Goal: Information Seeking & Learning: Learn about a topic

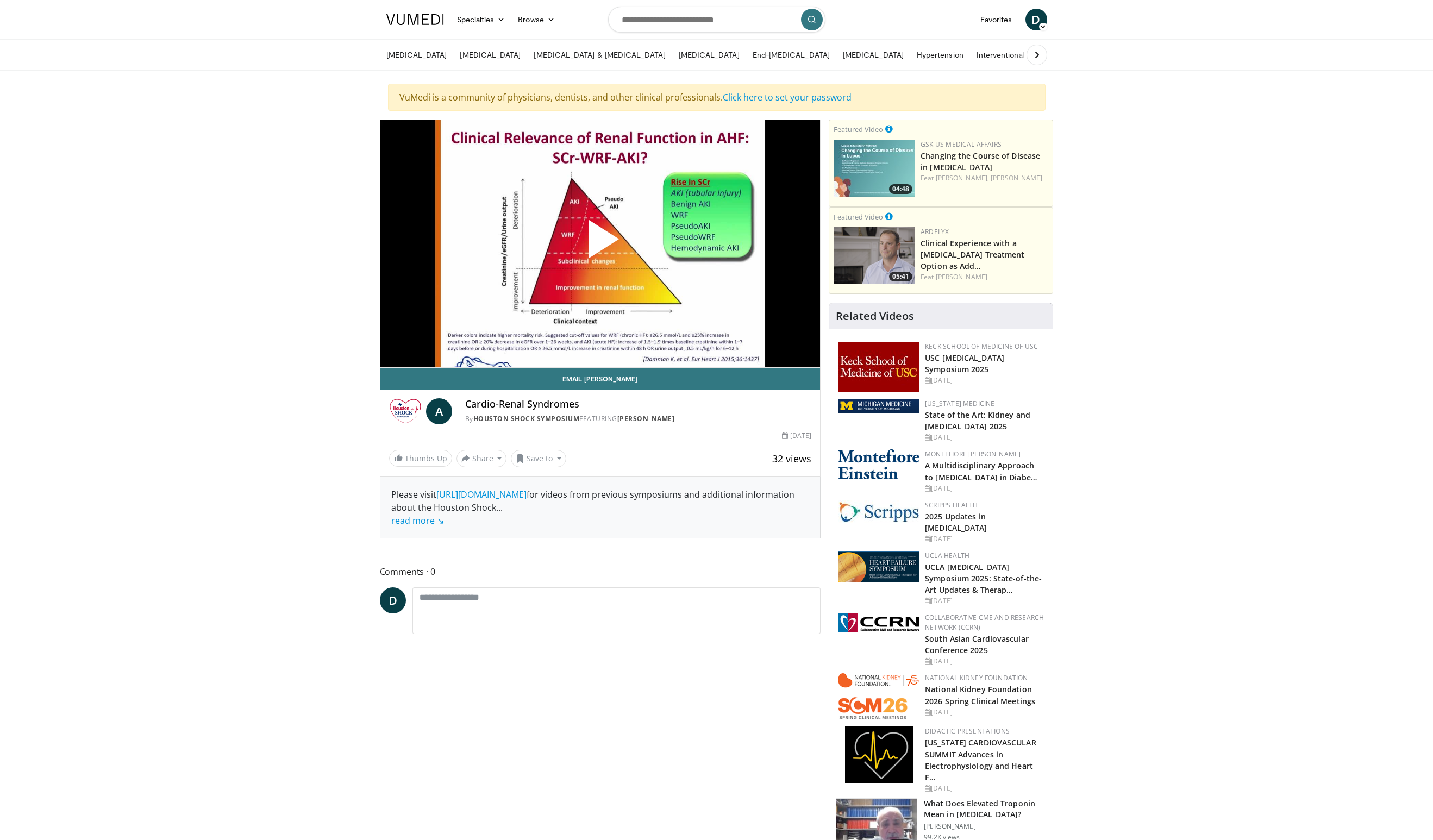
click at [600, 244] on span "Video Player" at bounding box center [600, 244] width 0 height 0
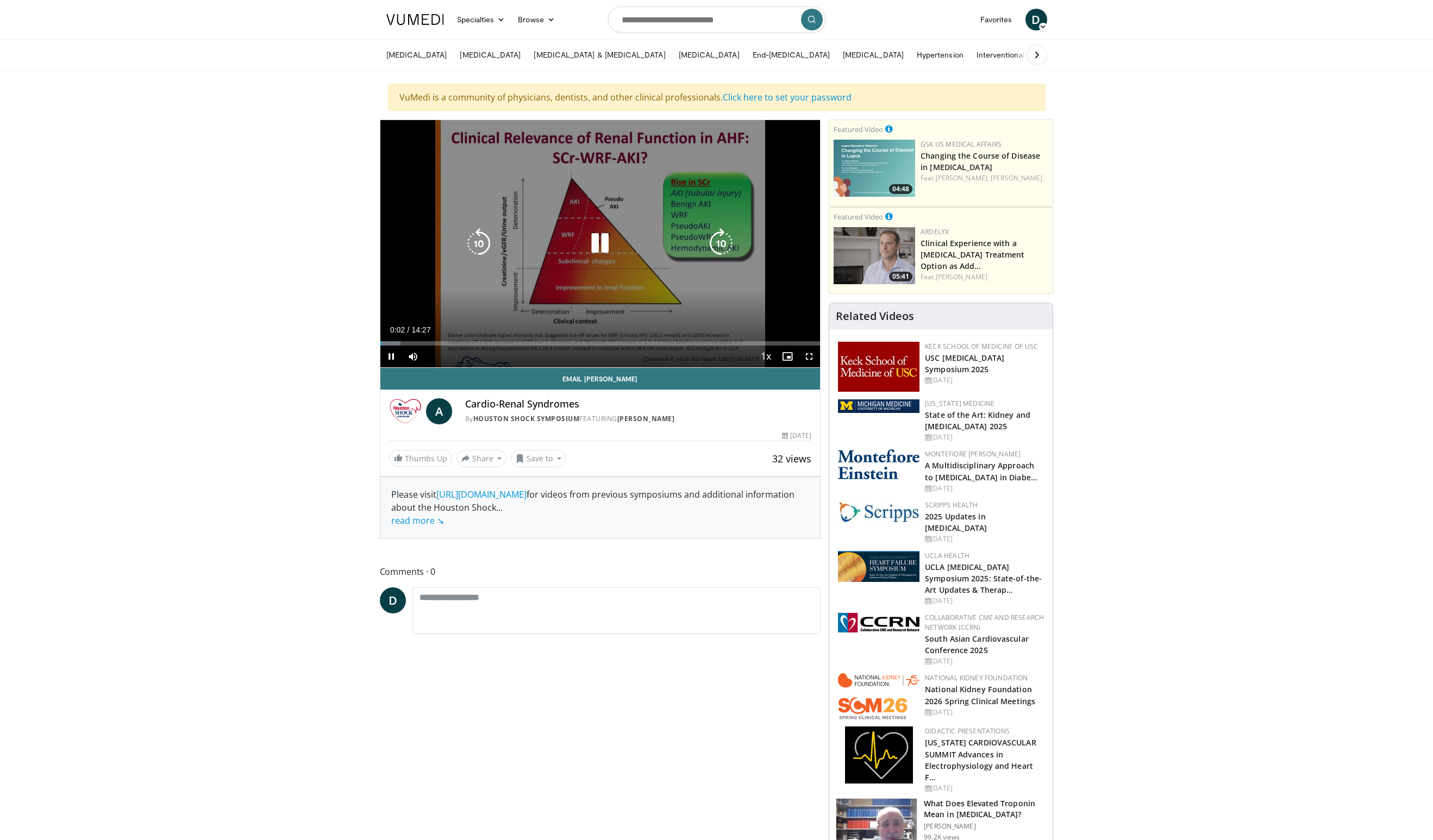
click at [712, 244] on icon "Video Player" at bounding box center [721, 244] width 30 height 30
click at [714, 244] on icon "Video Player" at bounding box center [721, 244] width 30 height 30
click at [477, 248] on icon "Video Player" at bounding box center [479, 244] width 30 height 30
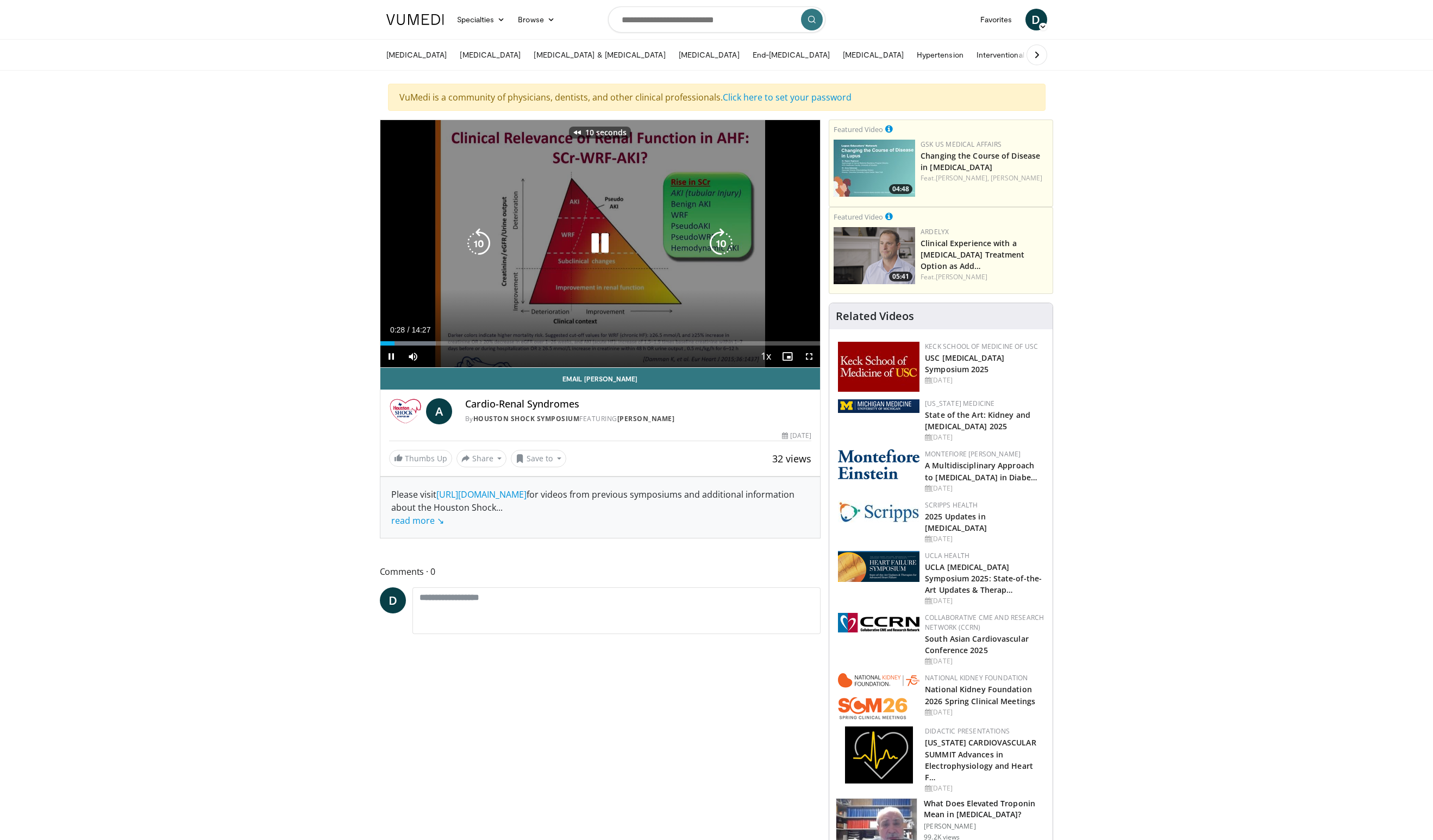
click at [477, 248] on icon "Video Player" at bounding box center [479, 244] width 30 height 30
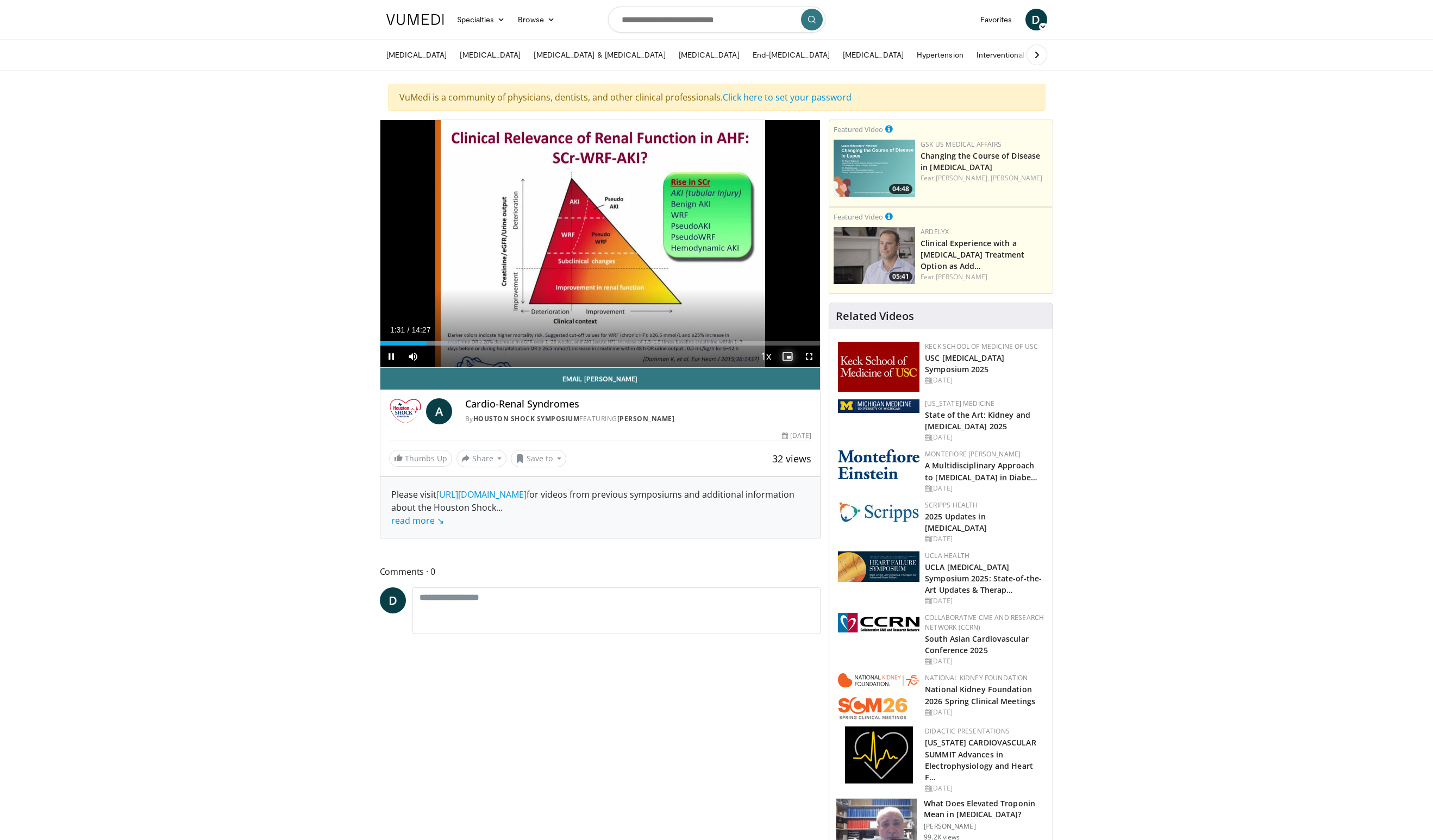
click at [789, 358] on span "Video Player" at bounding box center [788, 357] width 22 height 22
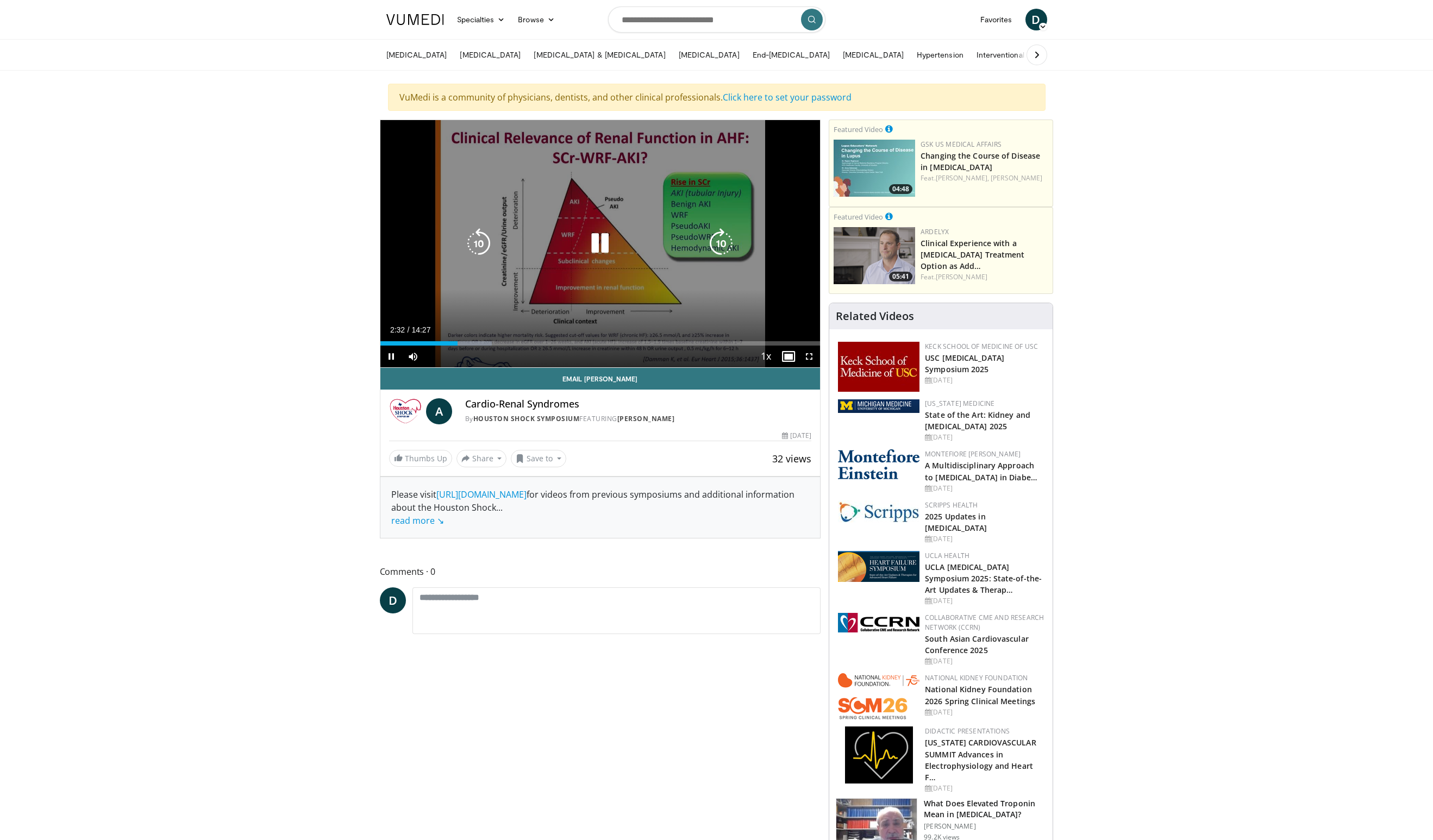
click at [487, 247] on icon "Video Player" at bounding box center [479, 244] width 30 height 30
click at [483, 247] on icon "Video Player" at bounding box center [479, 244] width 30 height 30
click at [717, 246] on icon "Video Player" at bounding box center [721, 244] width 30 height 30
click at [475, 244] on icon "Video Player" at bounding box center [479, 244] width 30 height 30
click at [602, 247] on icon "Video Player" at bounding box center [600, 244] width 30 height 30
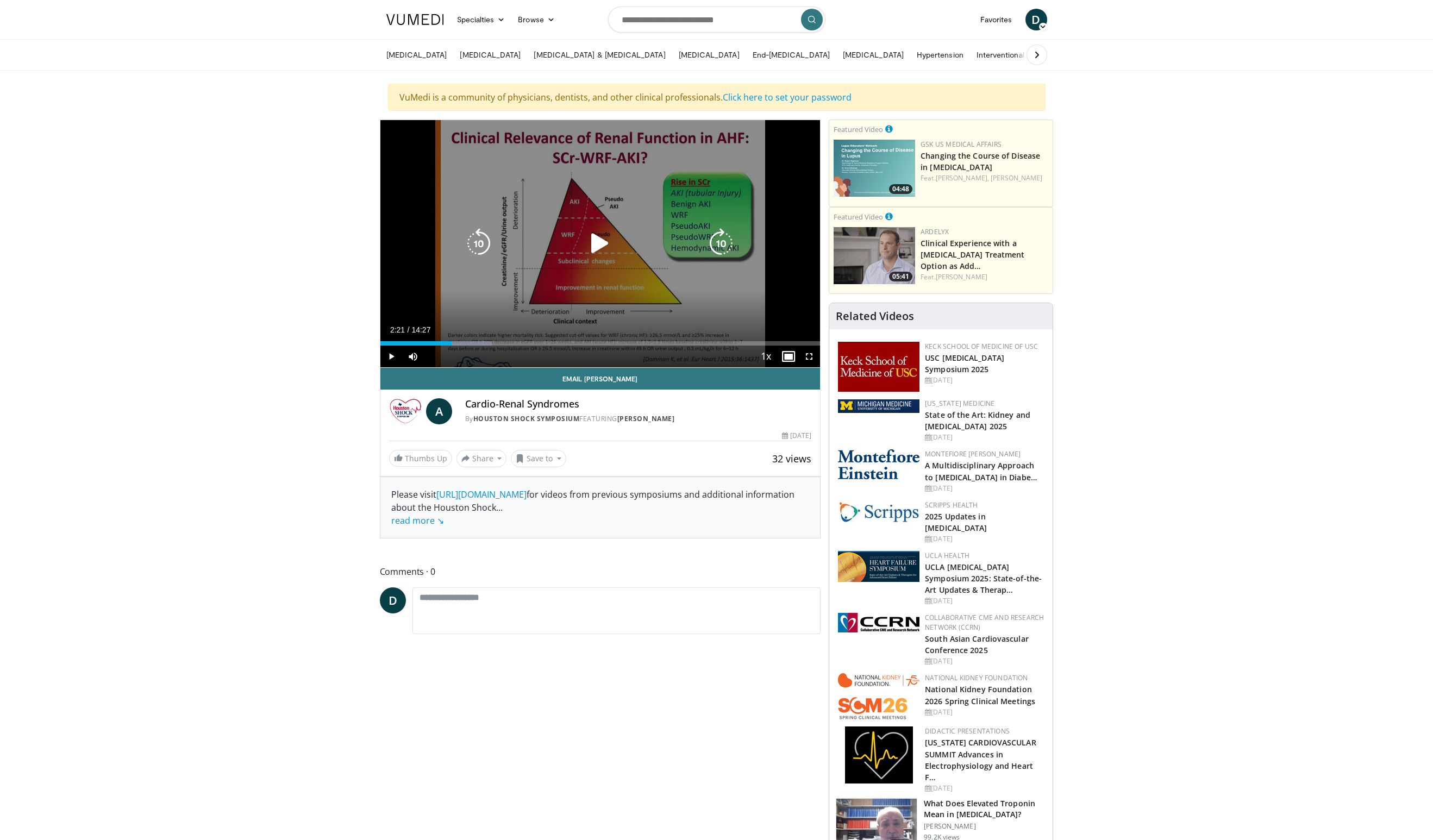
click at [596, 240] on icon "Video Player" at bounding box center [600, 244] width 30 height 30
click at [486, 242] on icon "Video Player" at bounding box center [479, 244] width 30 height 30
click at [582, 297] on div "10 seconds Tap to unmute" at bounding box center [600, 244] width 440 height 247
click at [472, 242] on icon "Video Player" at bounding box center [479, 244] width 30 height 30
click at [476, 242] on icon "Video Player" at bounding box center [479, 244] width 30 height 30
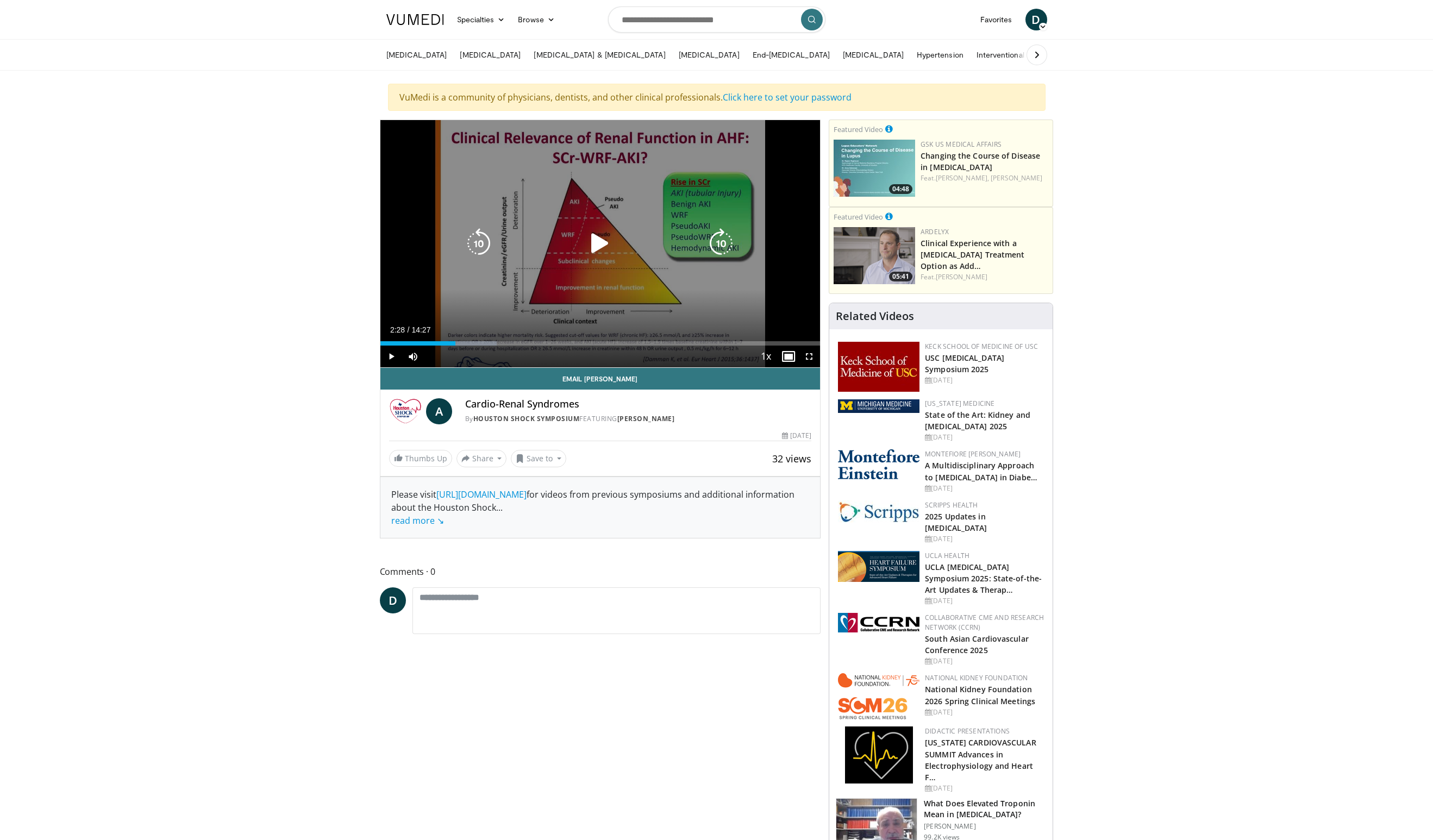
click at [598, 248] on icon "Video Player" at bounding box center [600, 244] width 30 height 30
click at [477, 240] on icon "Video Player" at bounding box center [479, 244] width 30 height 30
click at [522, 298] on div "10 seconds Tap to unmute" at bounding box center [600, 244] width 440 height 247
click at [479, 244] on icon "Video Player" at bounding box center [479, 244] width 30 height 30
click at [479, 244] on icon "Video Player" at bounding box center [479, 244] width 30 height 30
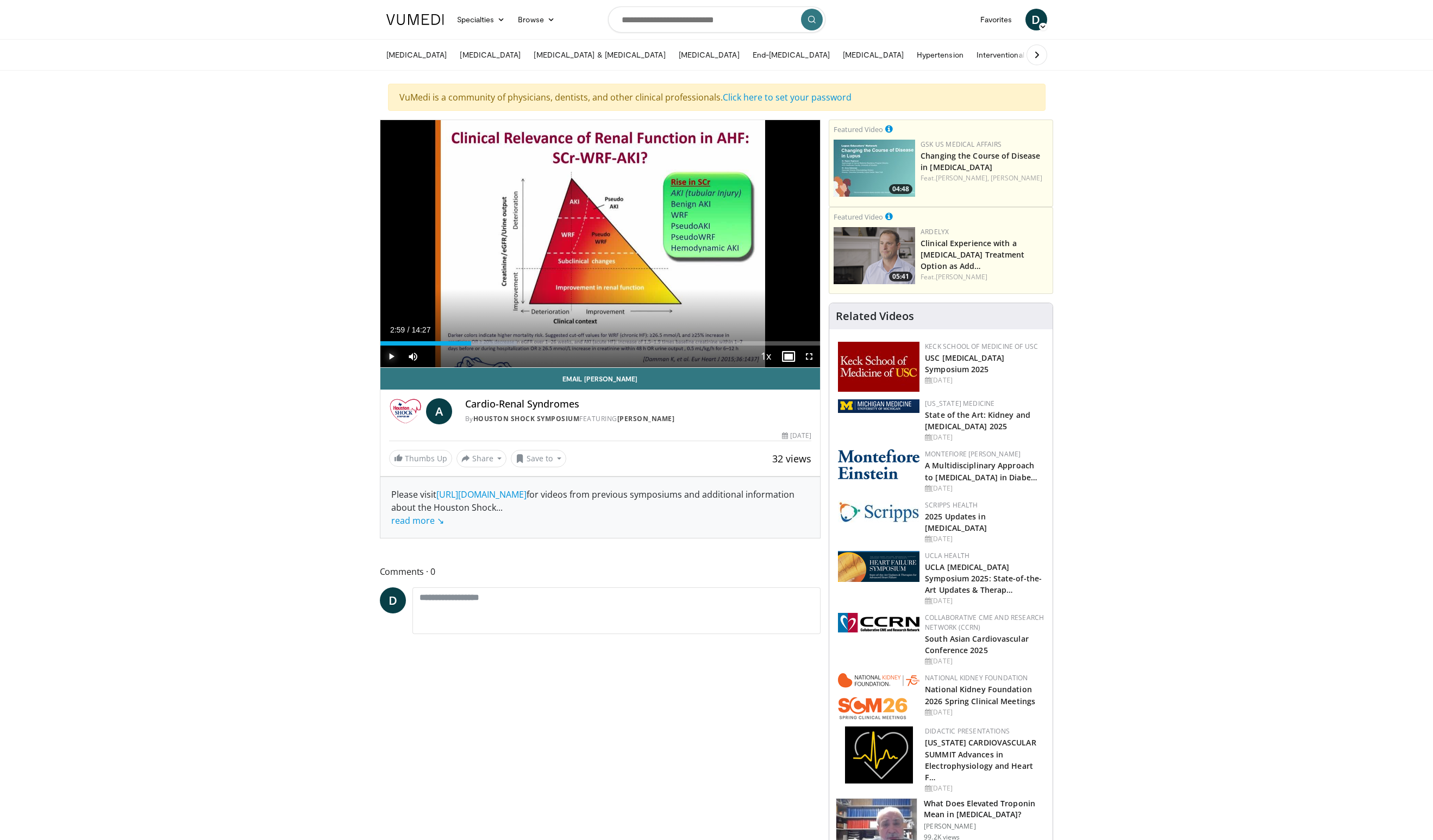
click at [393, 358] on span "Video Player" at bounding box center [391, 357] width 22 height 22
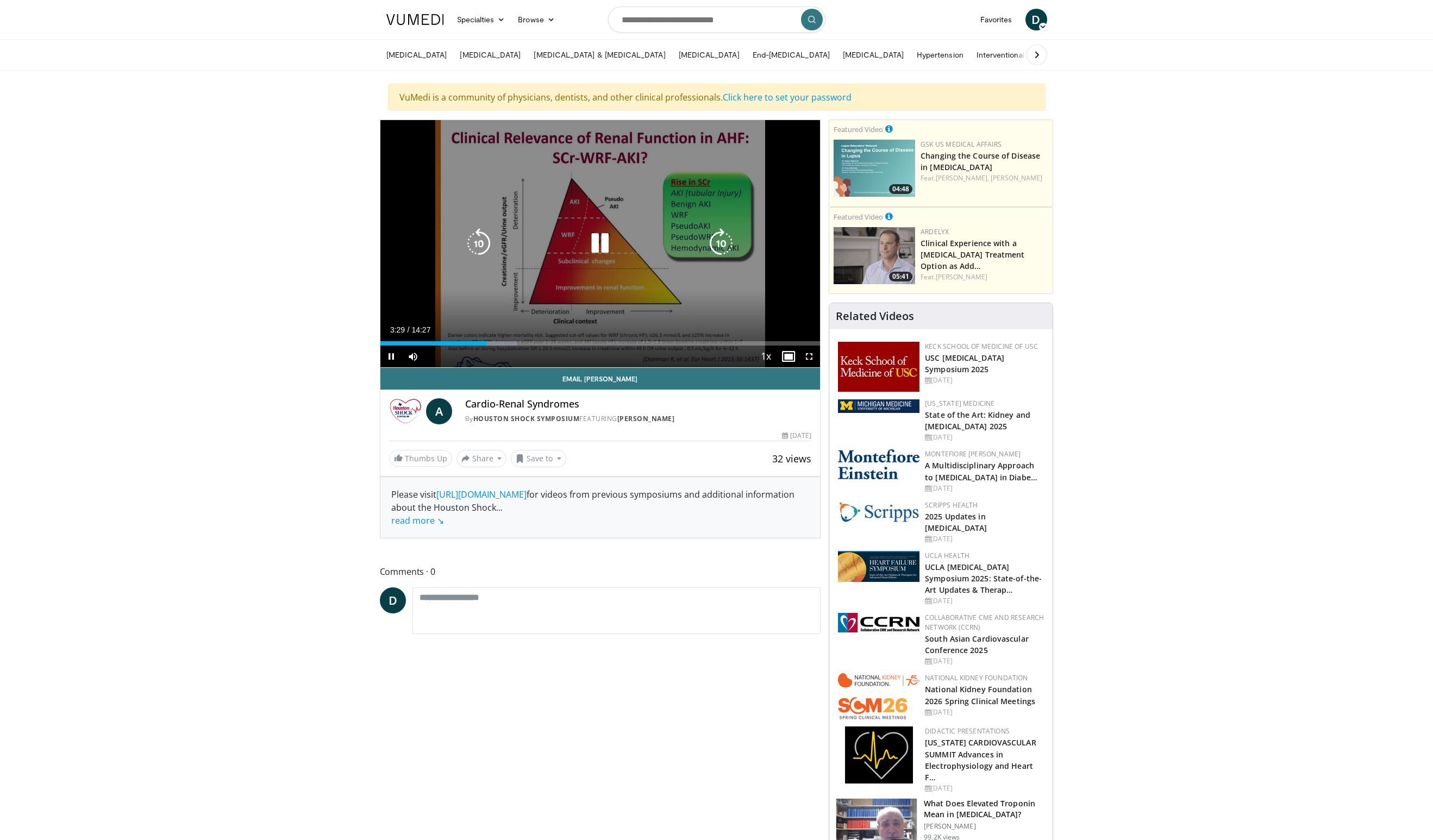
click at [481, 250] on icon "Video Player" at bounding box center [479, 244] width 30 height 30
click at [602, 252] on icon "Video Player" at bounding box center [600, 244] width 30 height 30
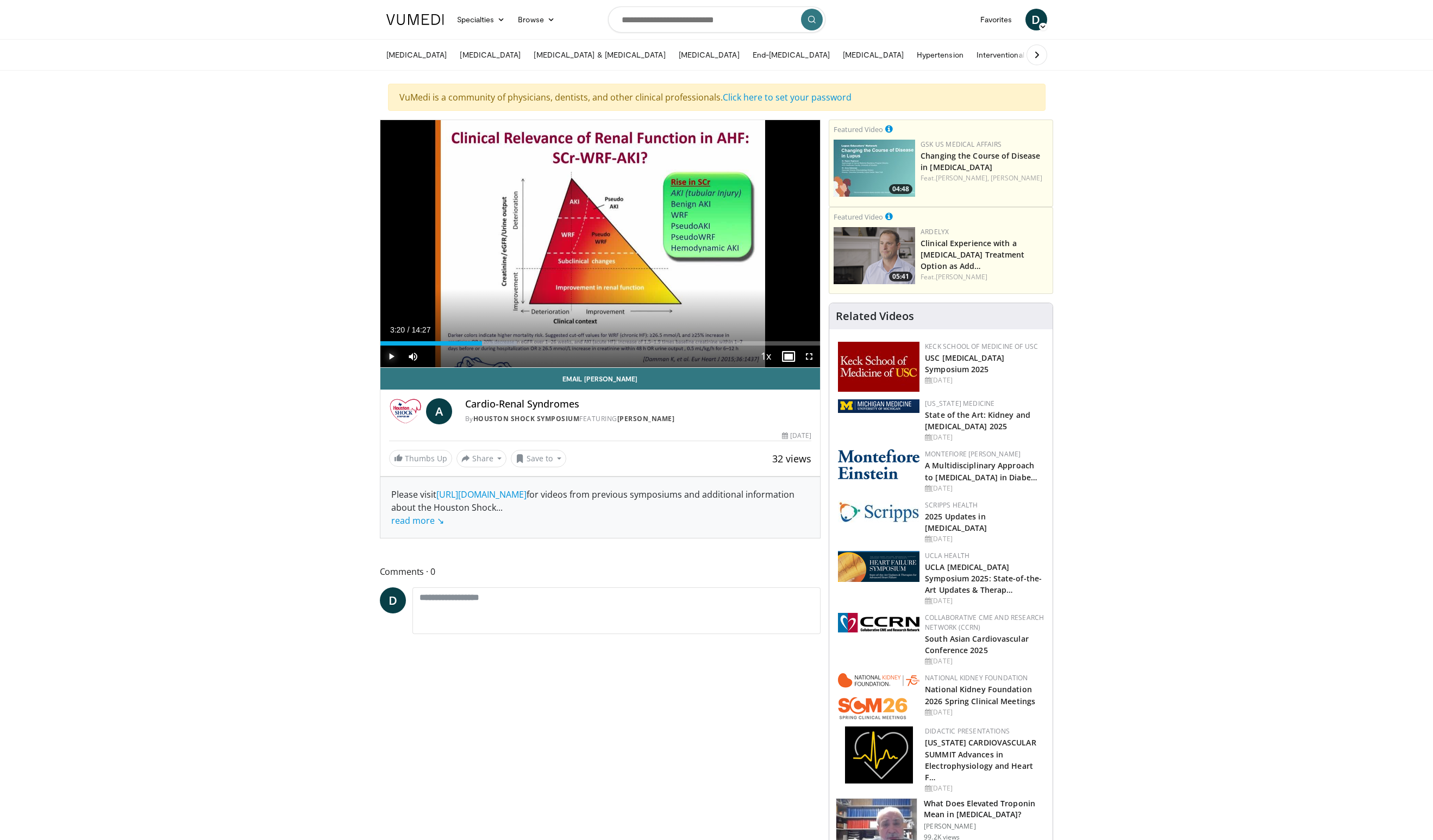
click at [393, 360] on span "Video Player" at bounding box center [391, 357] width 22 height 22
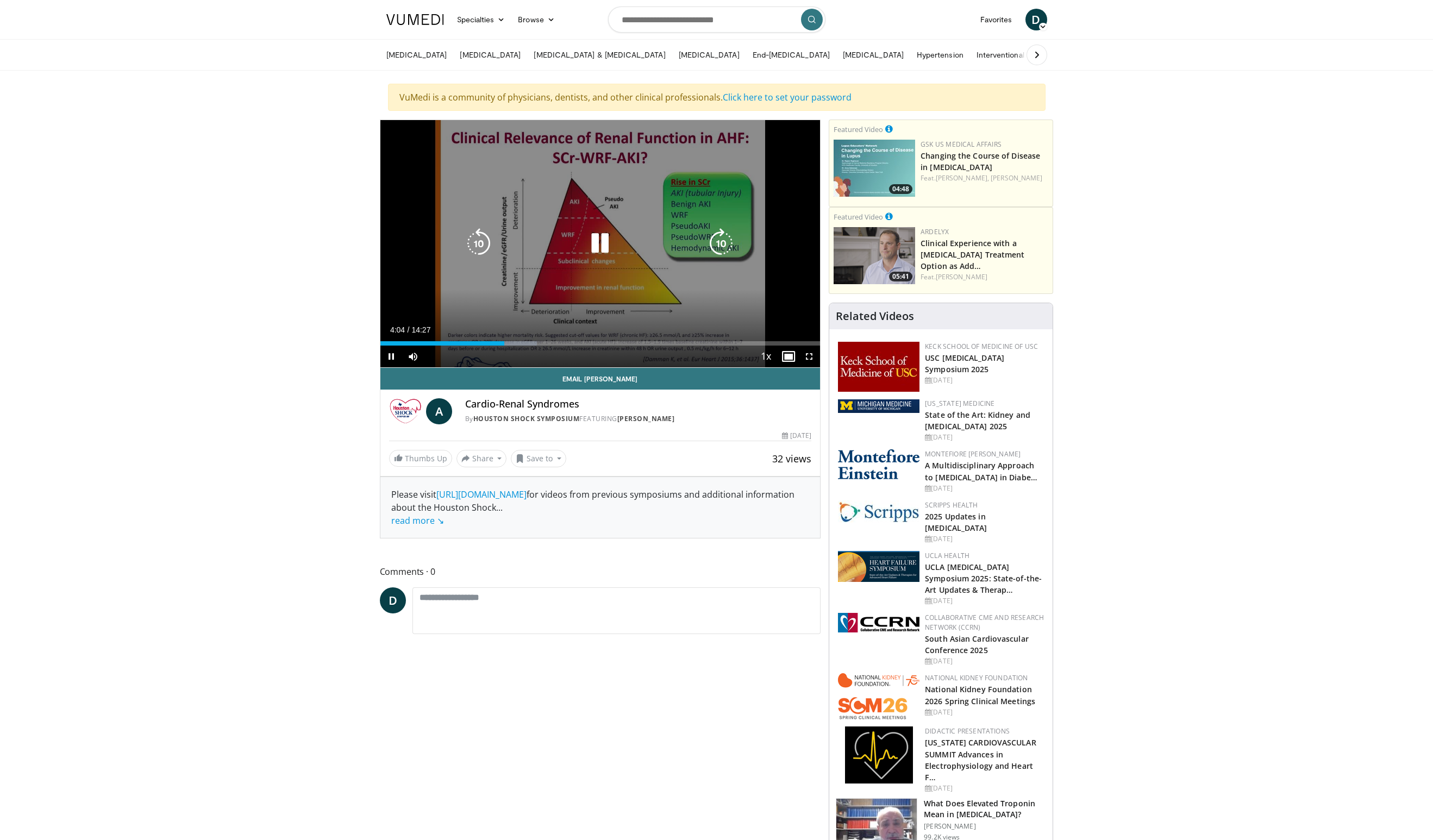
click at [592, 244] on icon "Video Player" at bounding box center [600, 244] width 30 height 30
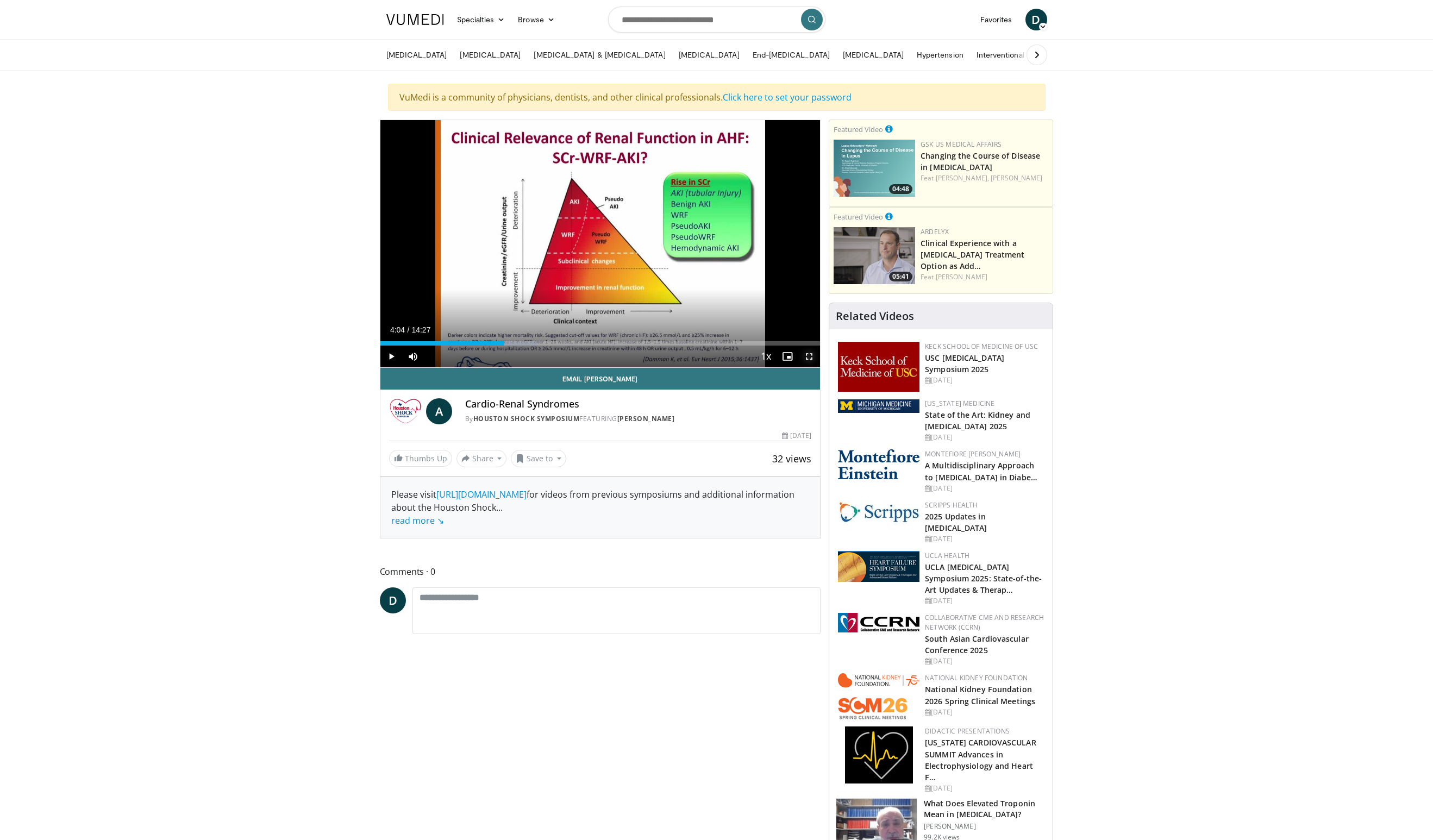
click at [808, 357] on span "Video Player" at bounding box center [809, 357] width 22 height 22
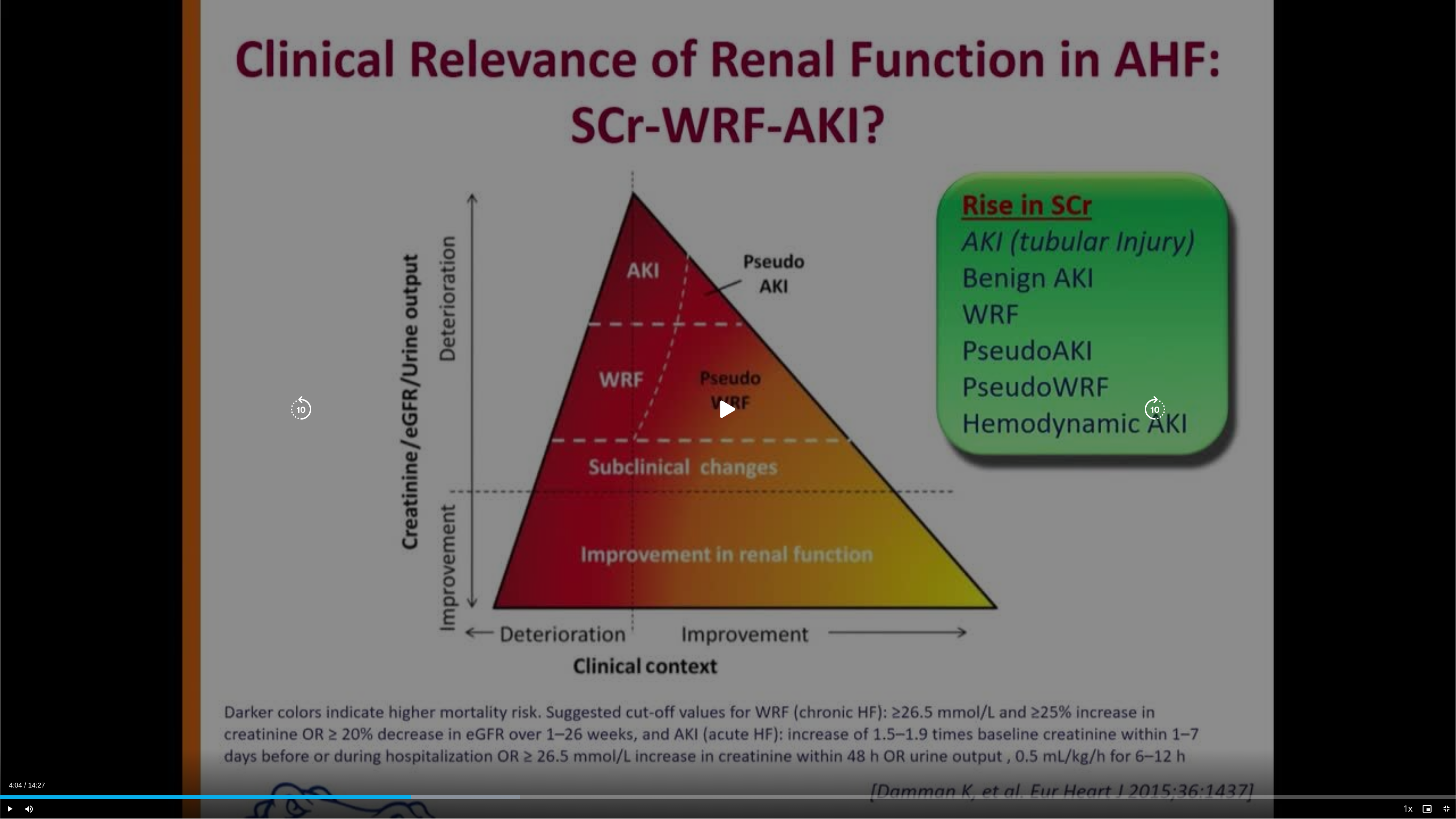
click at [1243, 748] on div "10 seconds Tap to unmute" at bounding box center [728, 409] width 1456 height 818
click at [1276, 733] on div "10 seconds Tap to unmute" at bounding box center [728, 409] width 1456 height 818
click at [724, 409] on icon "Video Player" at bounding box center [728, 410] width 27 height 27
click at [303, 409] on icon "Video Player" at bounding box center [301, 410] width 27 height 27
click at [726, 412] on icon "Video Player" at bounding box center [728, 410] width 27 height 27
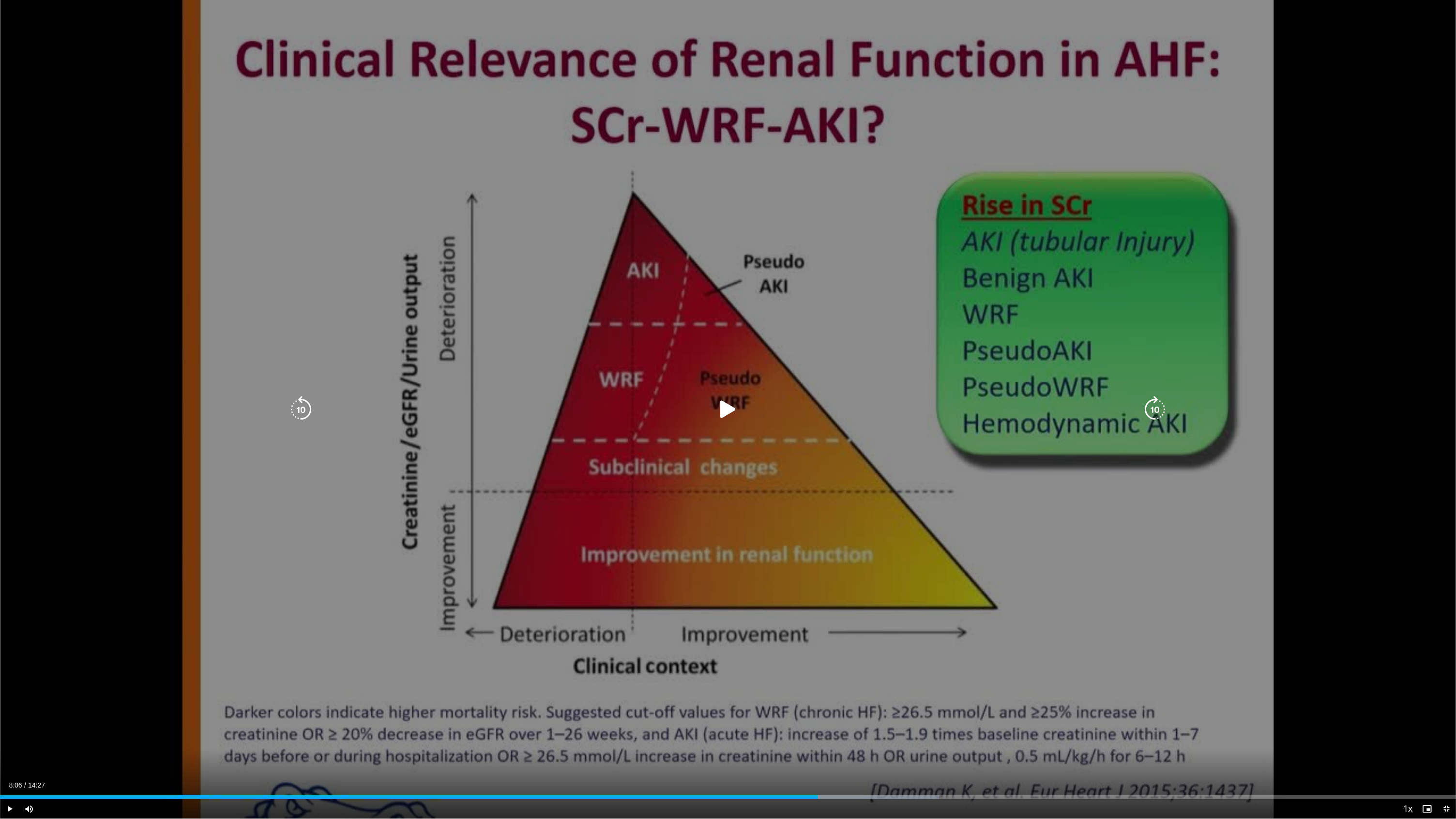
click at [1276, 748] on div "10 seconds Tap to unmute" at bounding box center [728, 409] width 1456 height 818
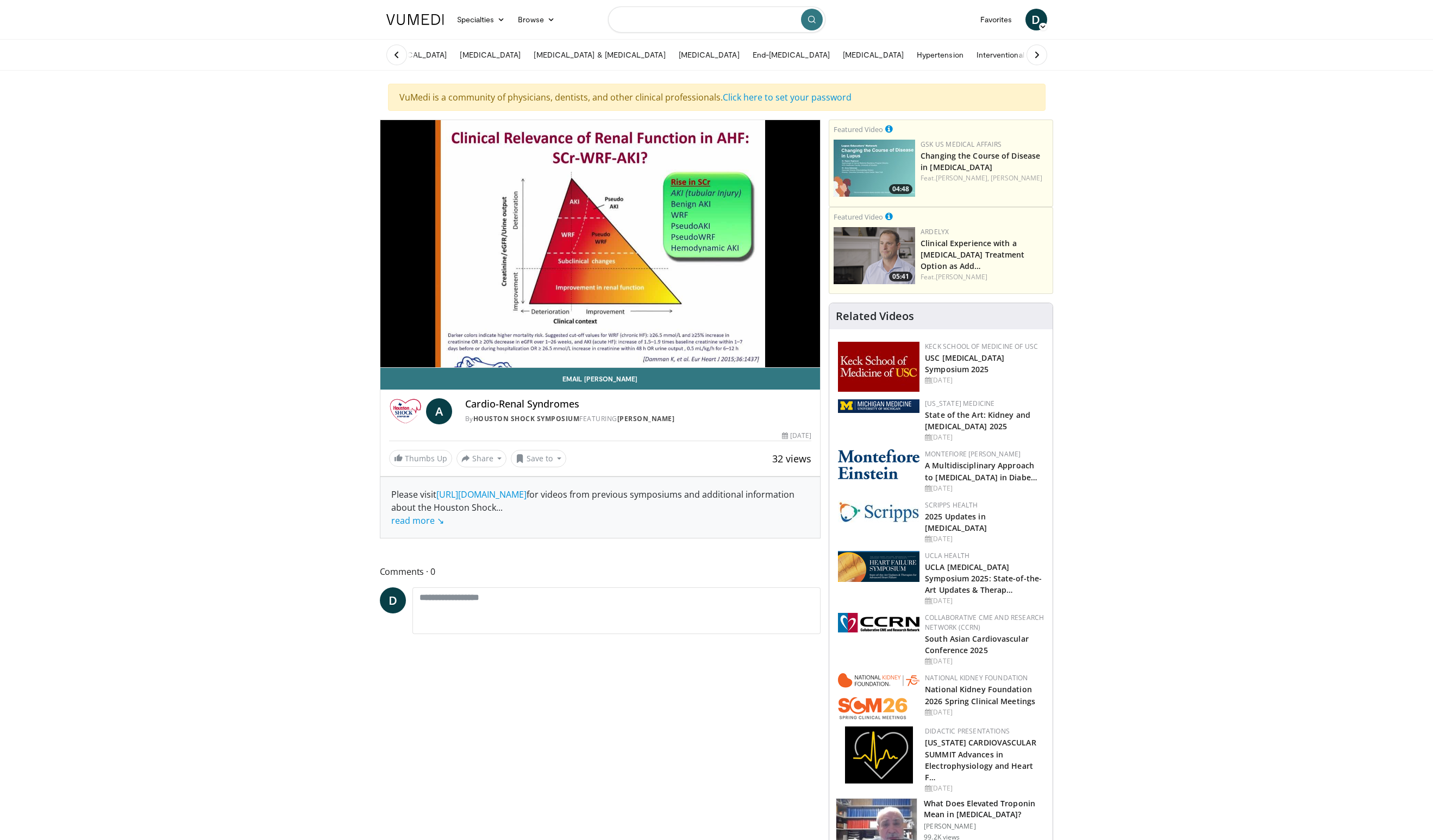
click at [720, 18] on input "Search topics, interventions" at bounding box center [716, 19] width 218 height 26
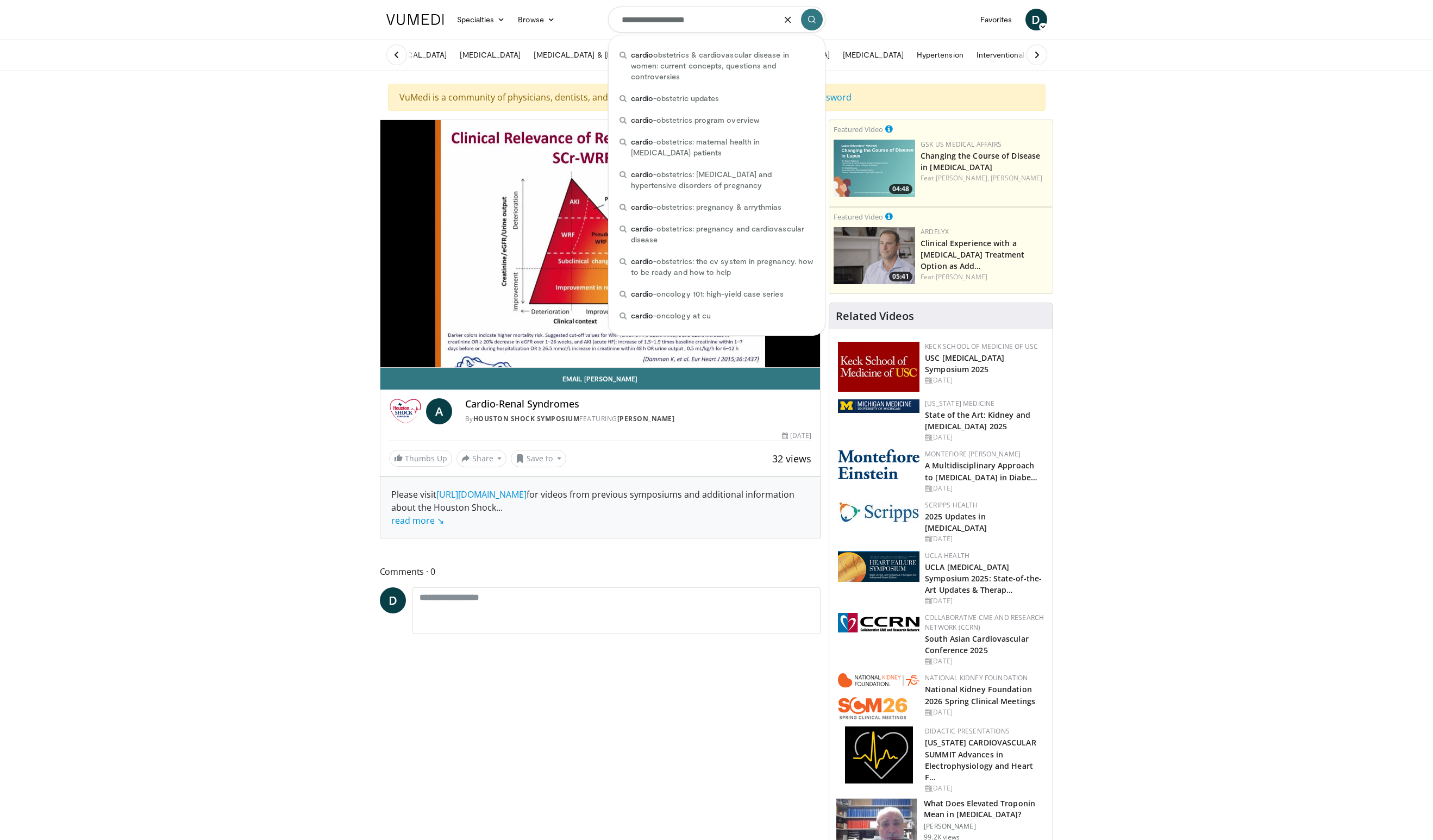
type input "**********"
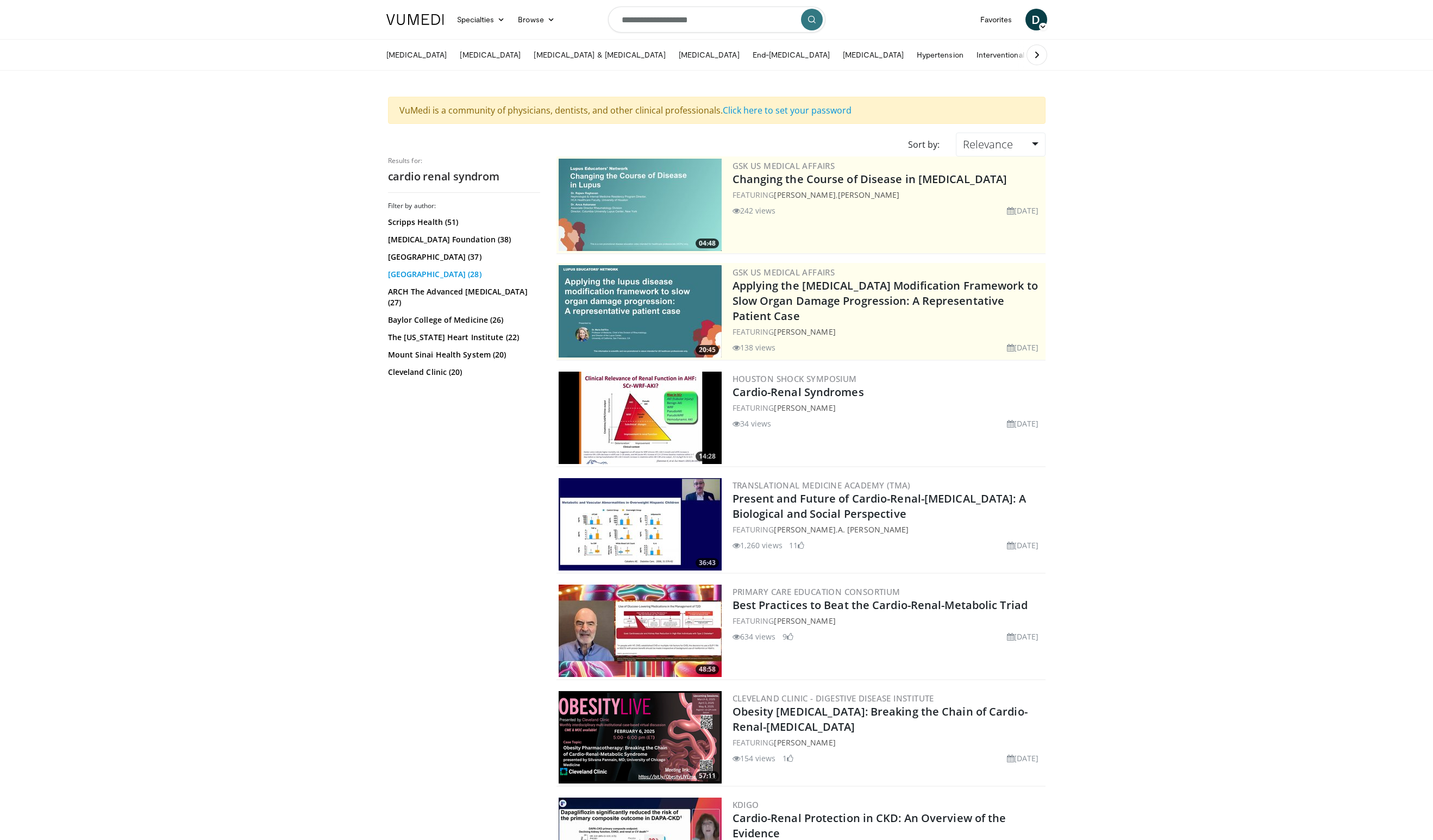
click at [429, 277] on link "[GEOGRAPHIC_DATA] (28)" at bounding box center [463, 274] width 150 height 11
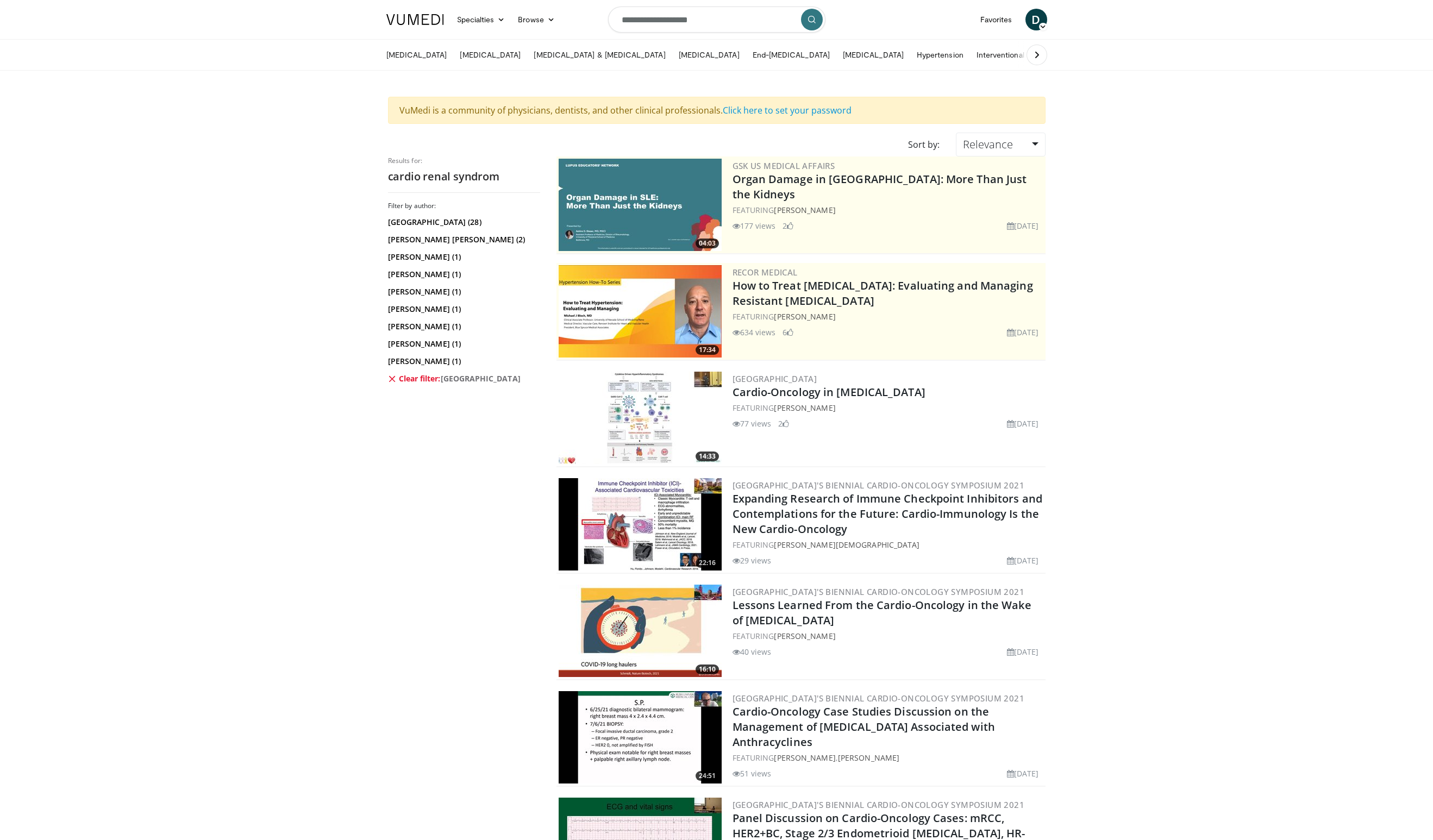
click at [510, 180] on h2 "cardio renal syndrom" at bounding box center [464, 176] width 152 height 14
click at [499, 180] on h2 "cardio renal syndrom" at bounding box center [464, 176] width 152 height 14
click at [809, 19] on icon "submit" at bounding box center [812, 20] width 9 height 9
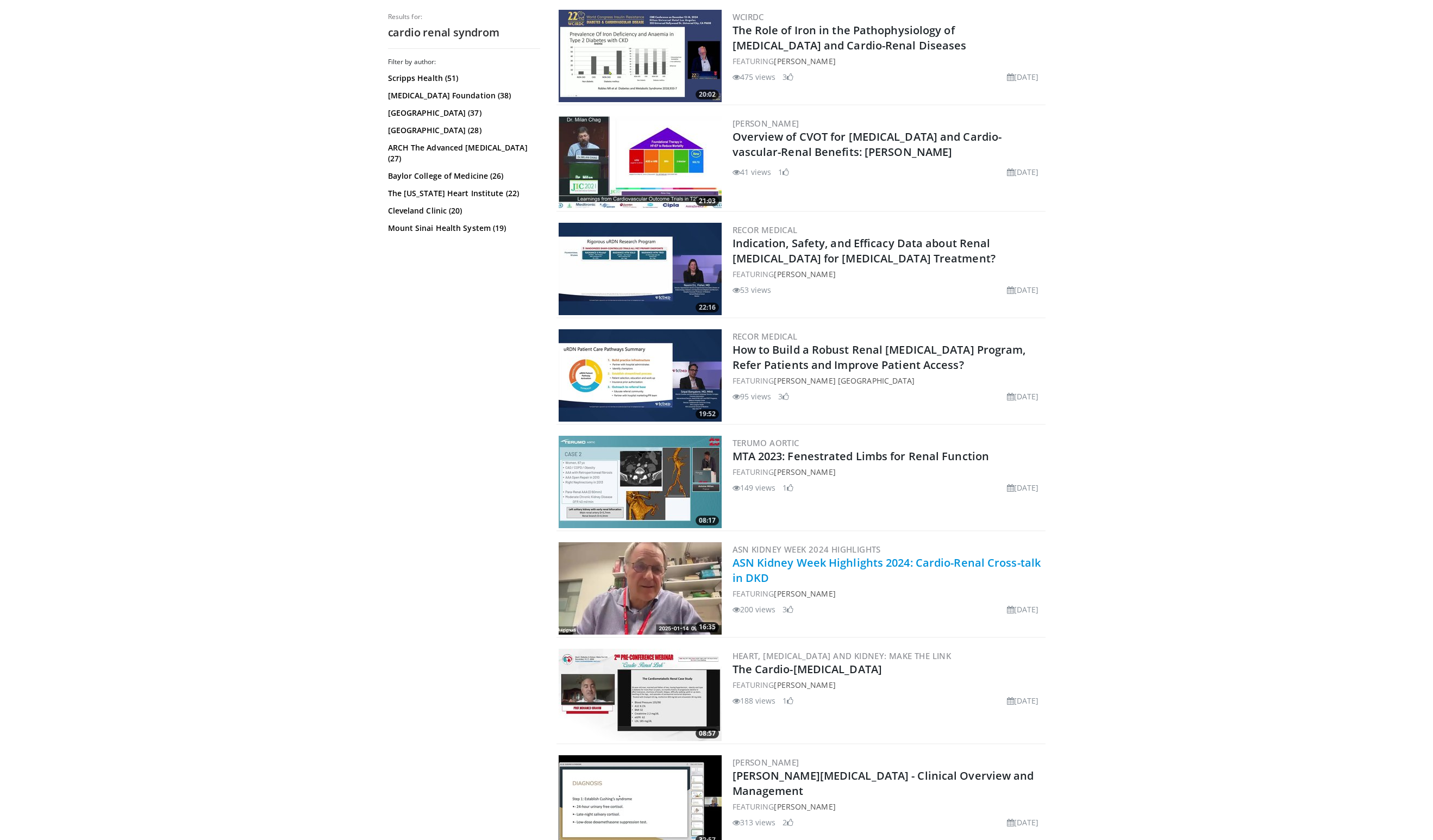
scroll to position [1270, 0]
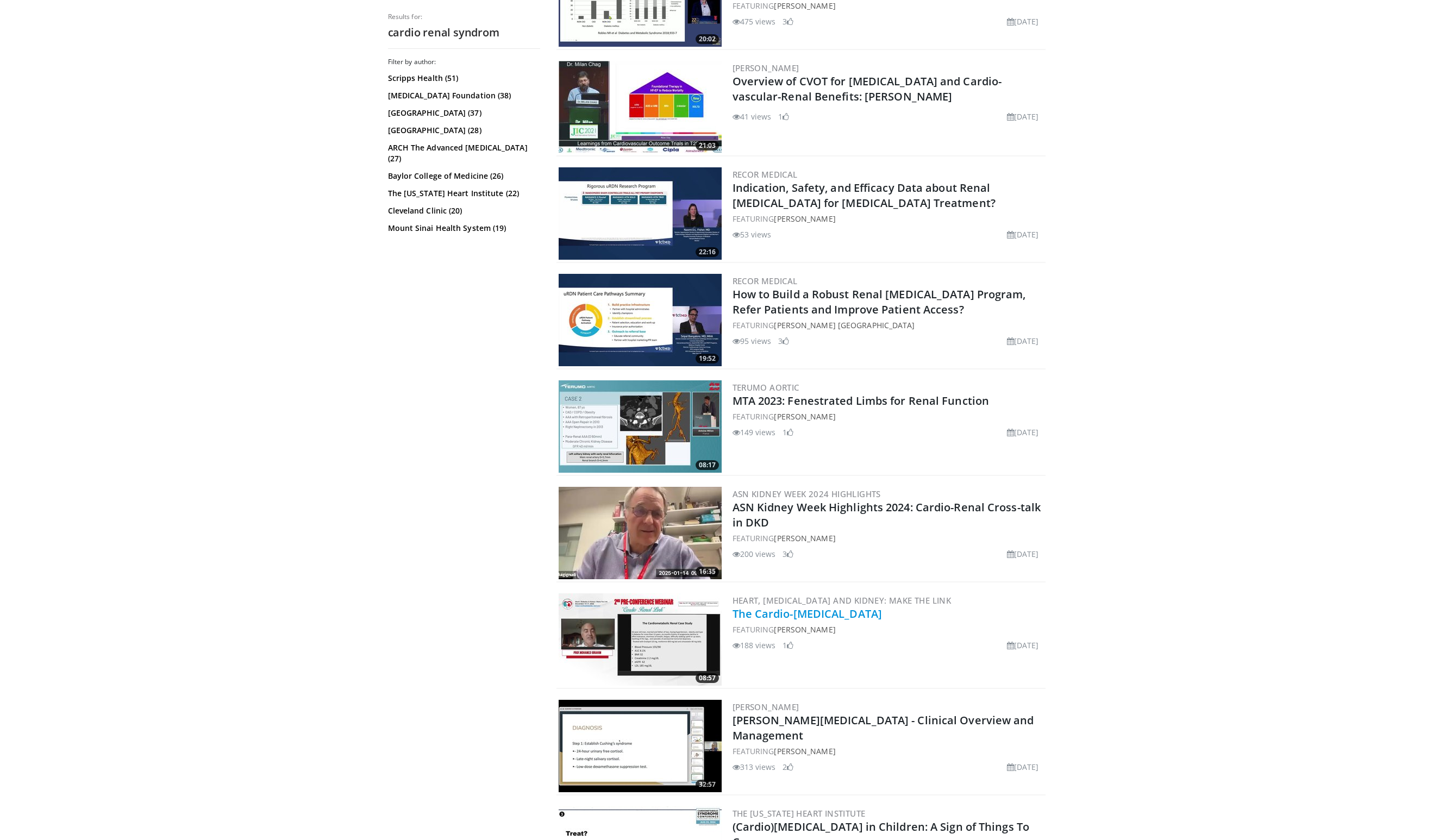
click at [804, 615] on link "The Cardio-[MEDICAL_DATA]" at bounding box center [807, 614] width 150 height 15
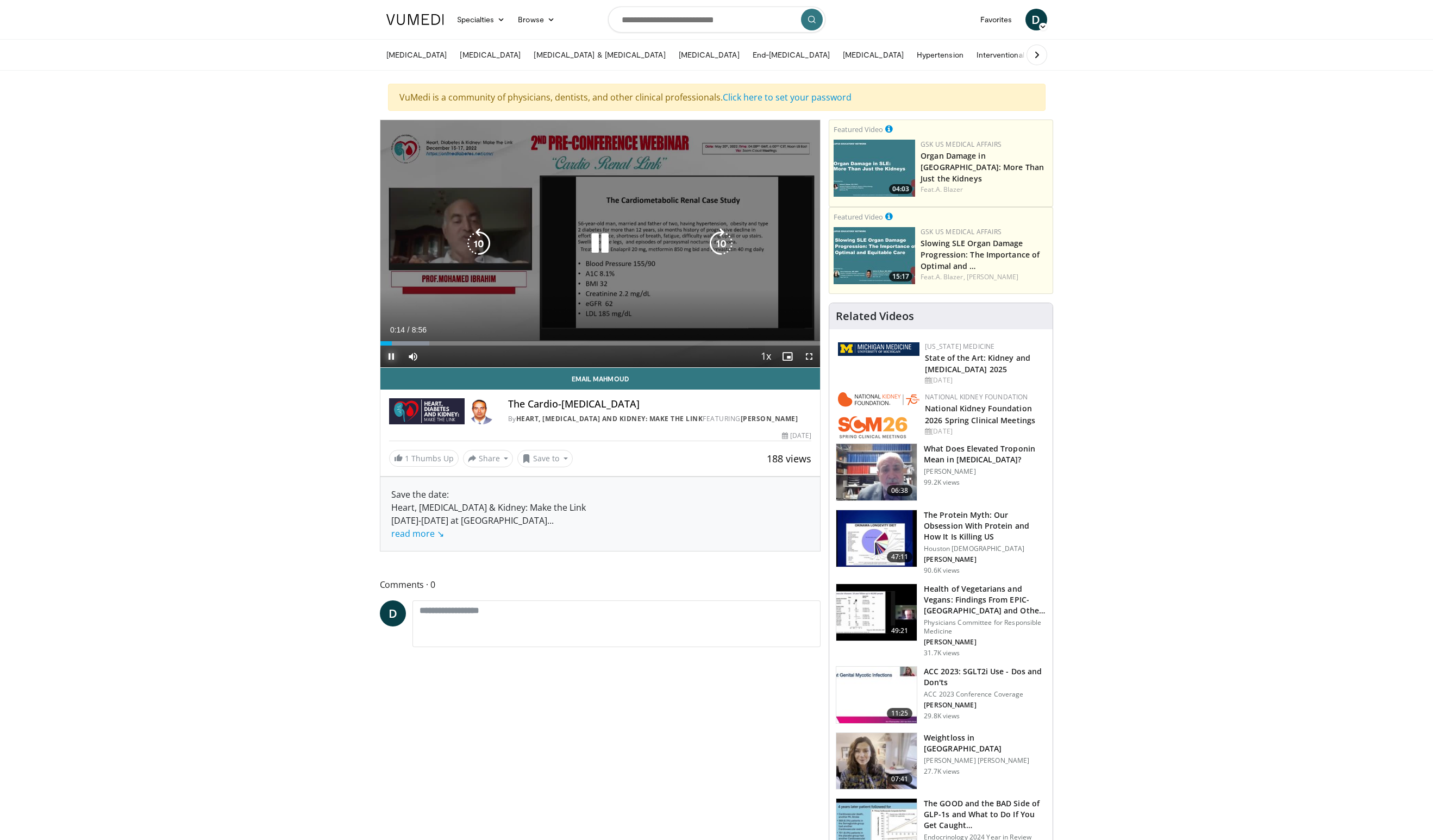
click at [392, 357] on span "Video Player" at bounding box center [391, 357] width 22 height 22
